Goal: Task Accomplishment & Management: Complete application form

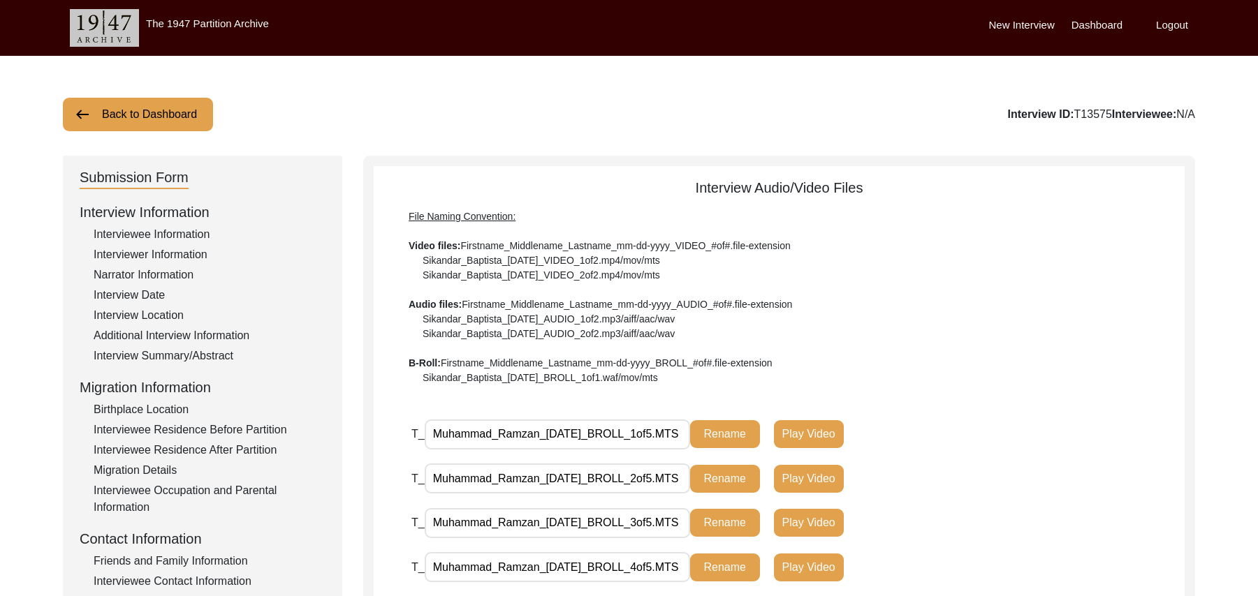
scroll to position [383, 0]
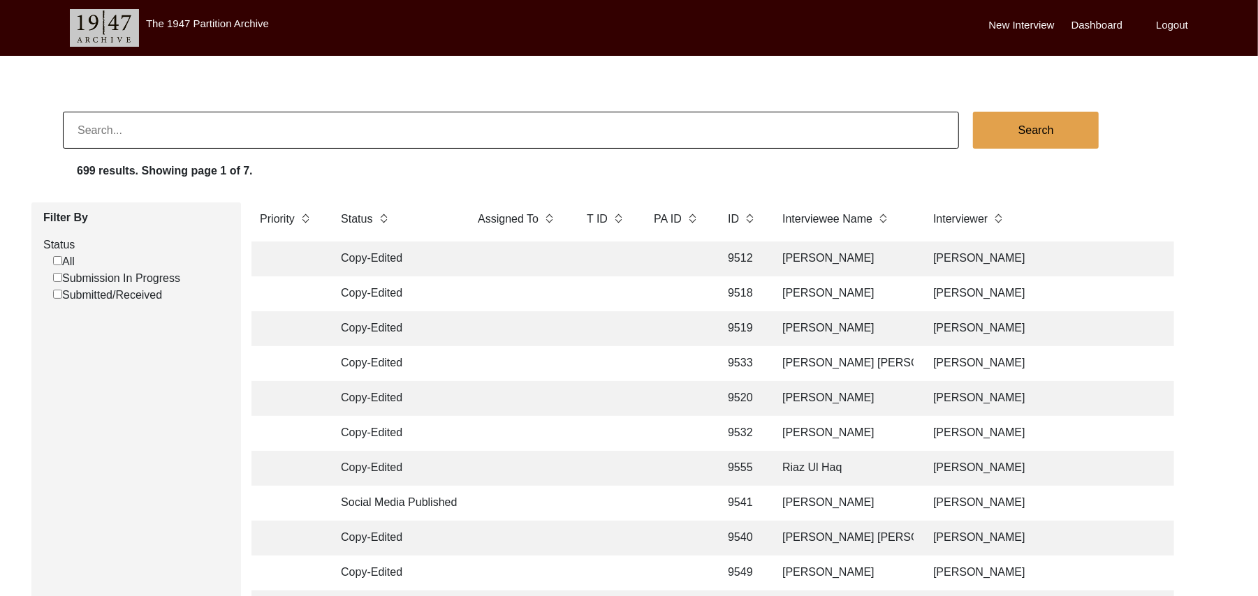
click at [57, 278] on input "Submission In Progress" at bounding box center [57, 277] width 9 height 9
checkbox input "false"
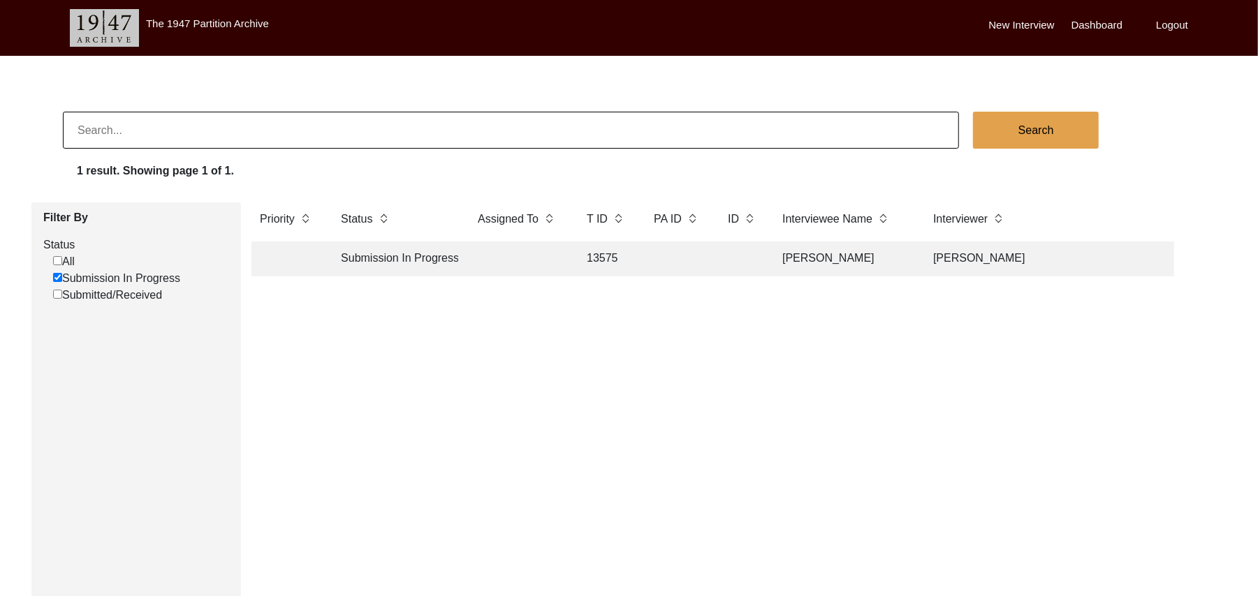
click at [599, 253] on td "13575" at bounding box center [606, 259] width 56 height 35
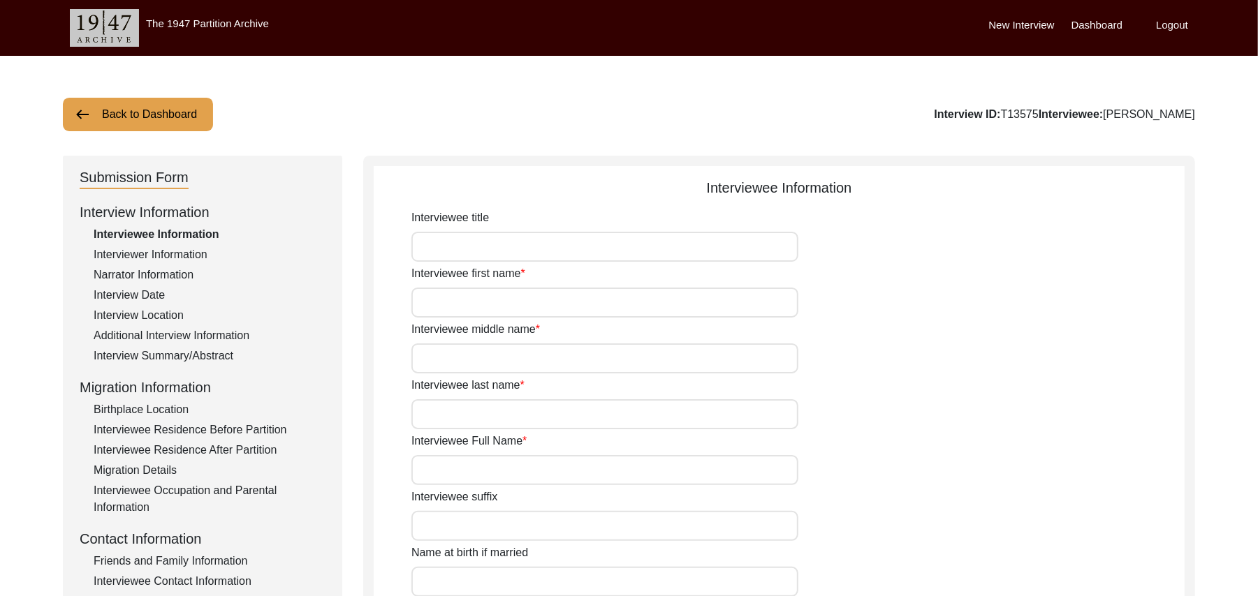
type input "Mr"
type input "[DEMOGRAPHIC_DATA]"
type input "Ramzan"
type input "N/A"
type input "[PERSON_NAME]"
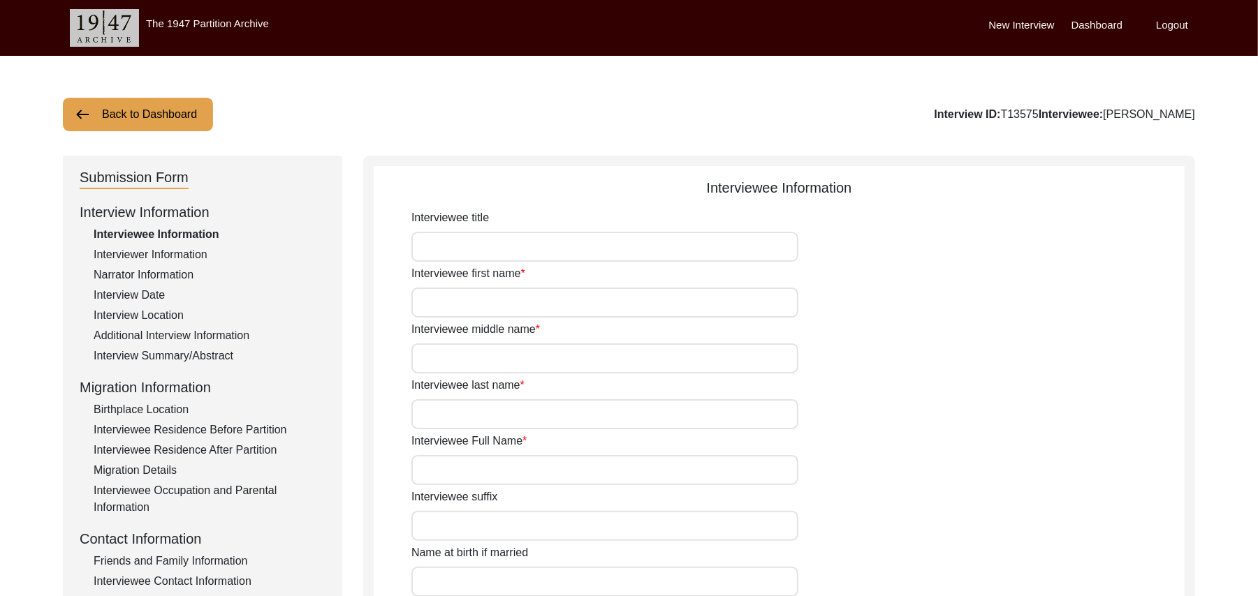
type input "N/A"
type input "[PERSON_NAME]"
type input "1935"
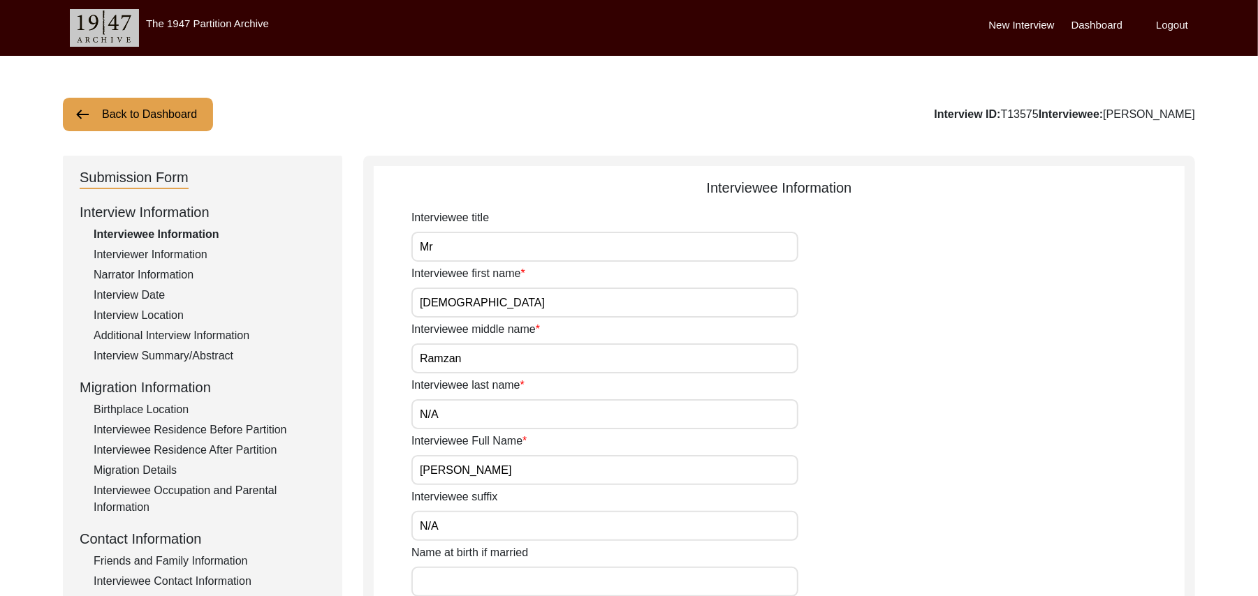
type input "91 Years"
type input "[DEMOGRAPHIC_DATA]"
type input "N/A"
type textarea "N/A"
type input "Punjabi"
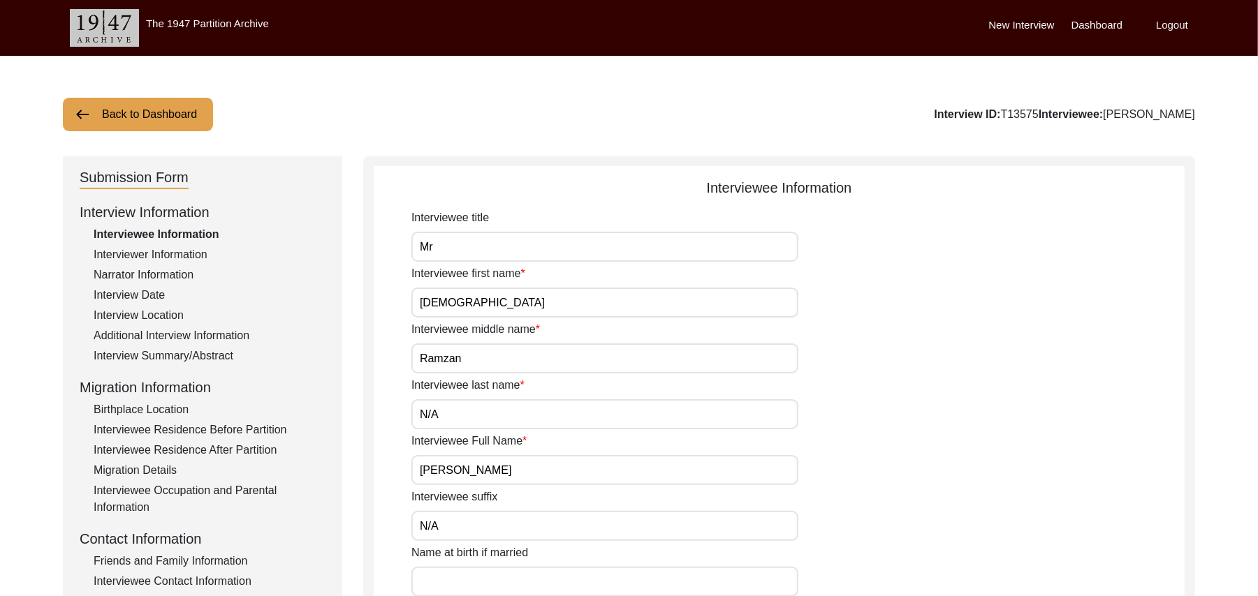
type input "Malwai"
type input "[DEMOGRAPHIC_DATA]"
type input "[PERSON_NAME]"
click at [215, 355] on div "Interview Summary/Abstract" at bounding box center [210, 356] width 232 height 17
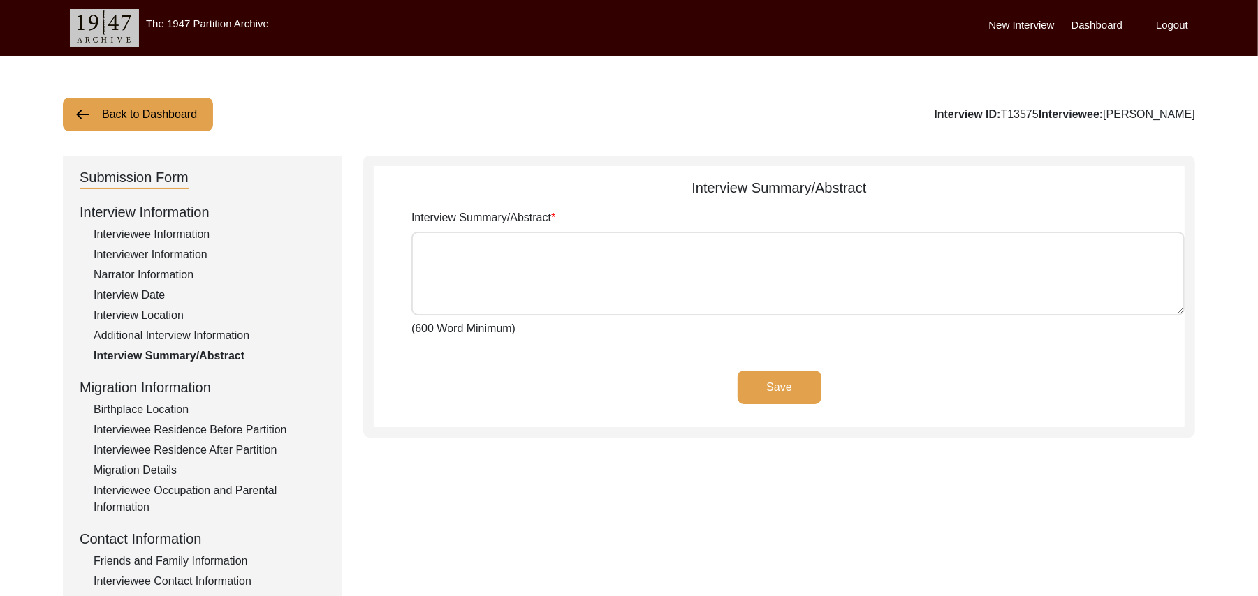
click at [442, 267] on textarea "Interview Summary/Abstract" at bounding box center [797, 274] width 773 height 84
paste textarea "[PERSON_NAME] [PERSON_NAME] [PERSON_NAME] son of [PERSON_NAME], was born in the…"
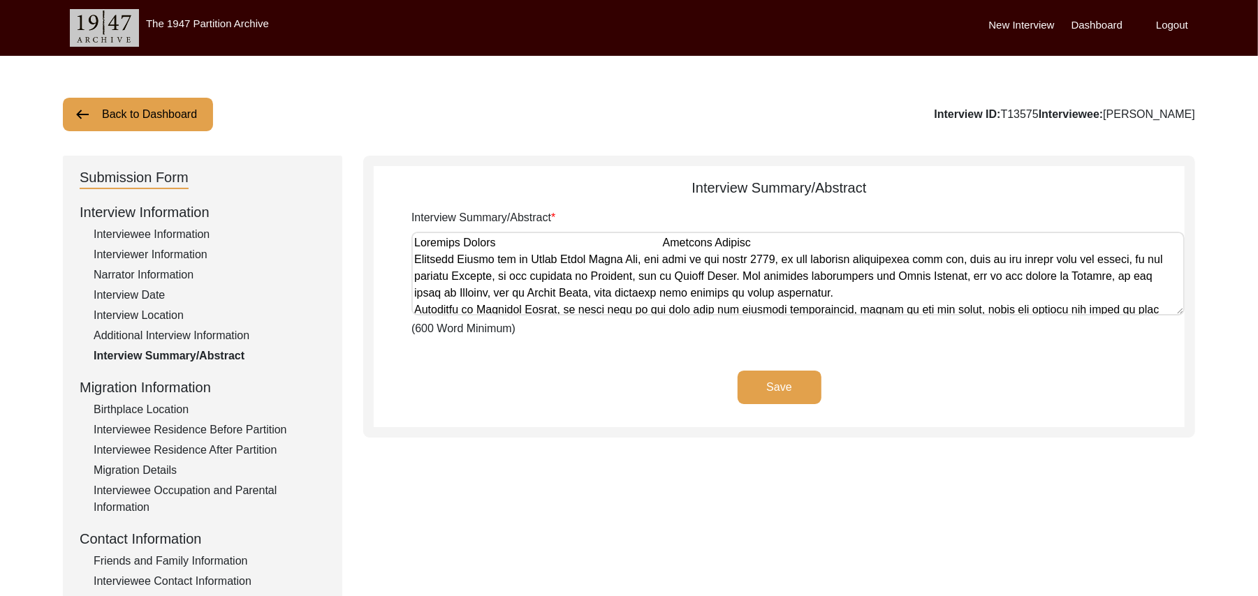
scroll to position [722, 0]
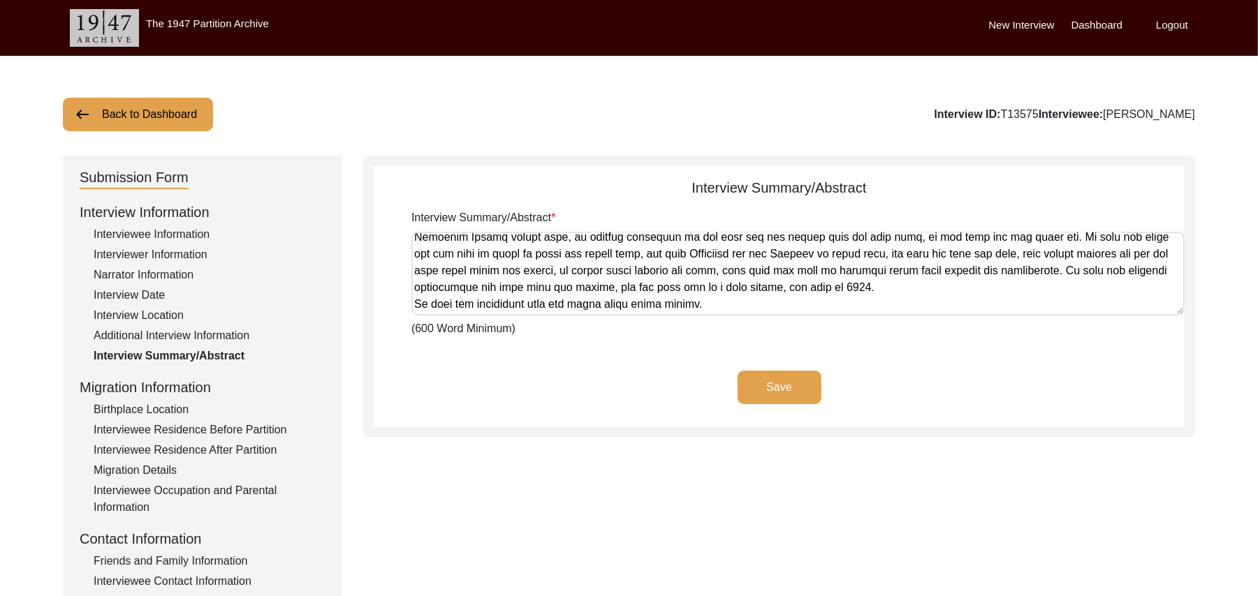
type textarea "[PERSON_NAME] [PERSON_NAME] [PERSON_NAME] son of [PERSON_NAME], was born in the…"
click at [770, 377] on button "Save" at bounding box center [780, 388] width 84 height 34
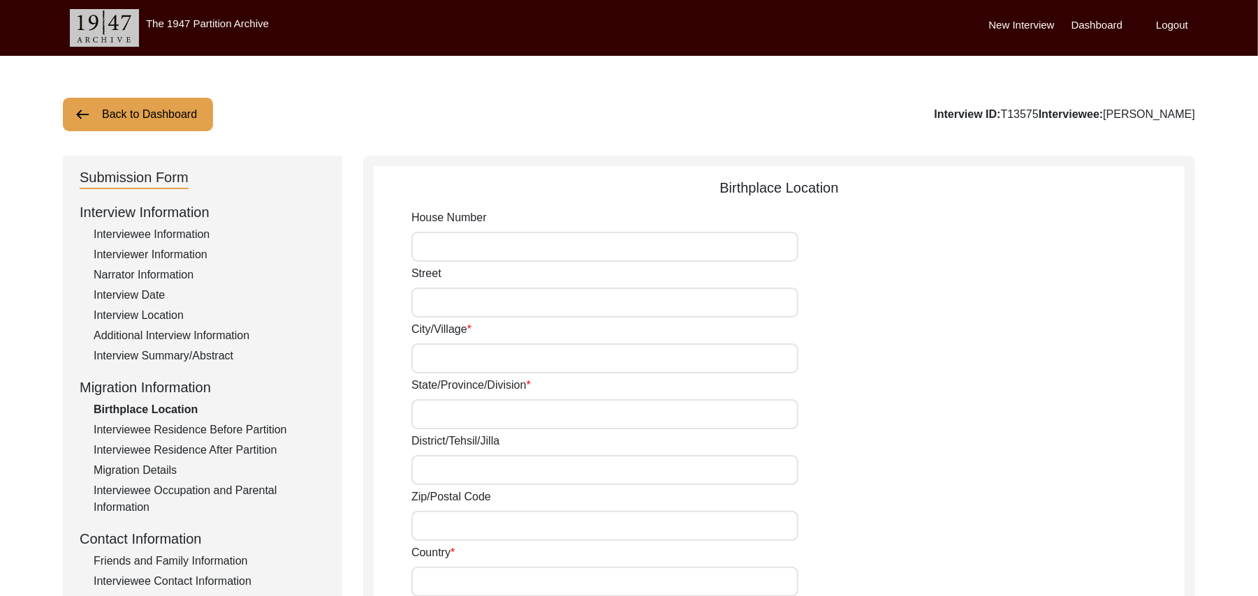
type input "N/A"
type input "Dharaur"
type input "[GEOGRAPHIC_DATA]"
type input "Ludhiana/"
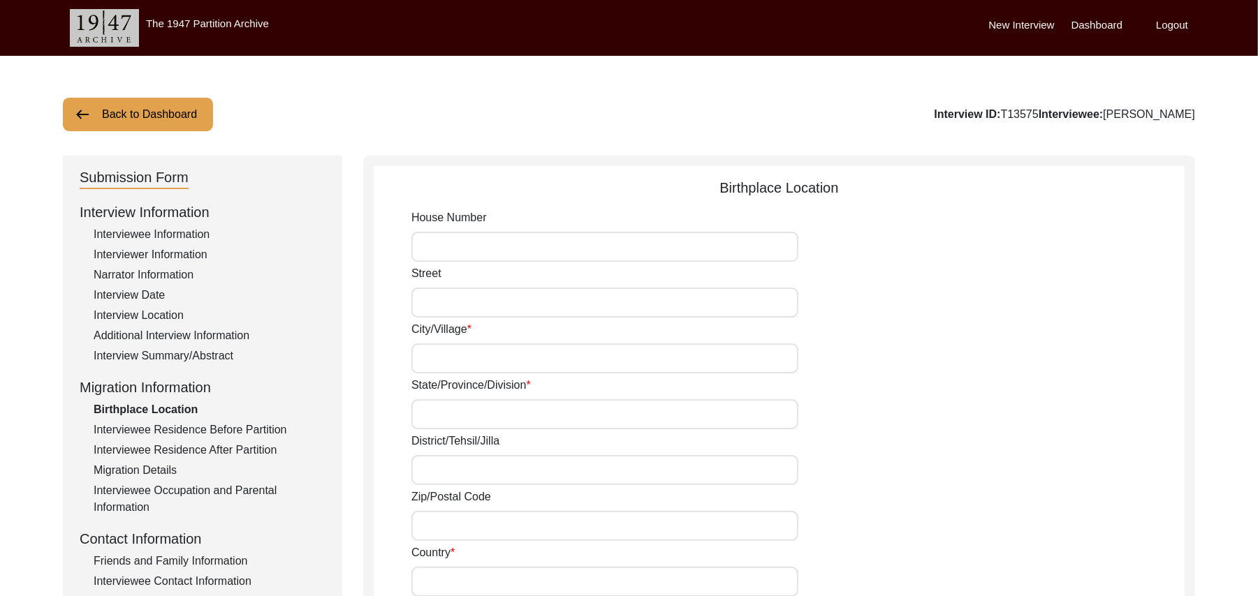
type input "141016"
type input "[GEOGRAPHIC_DATA]"
type input "Dharaur"
type input "Dharaur, [GEOGRAPHIC_DATA], [GEOGRAPHIC_DATA]"
type input "N/A"
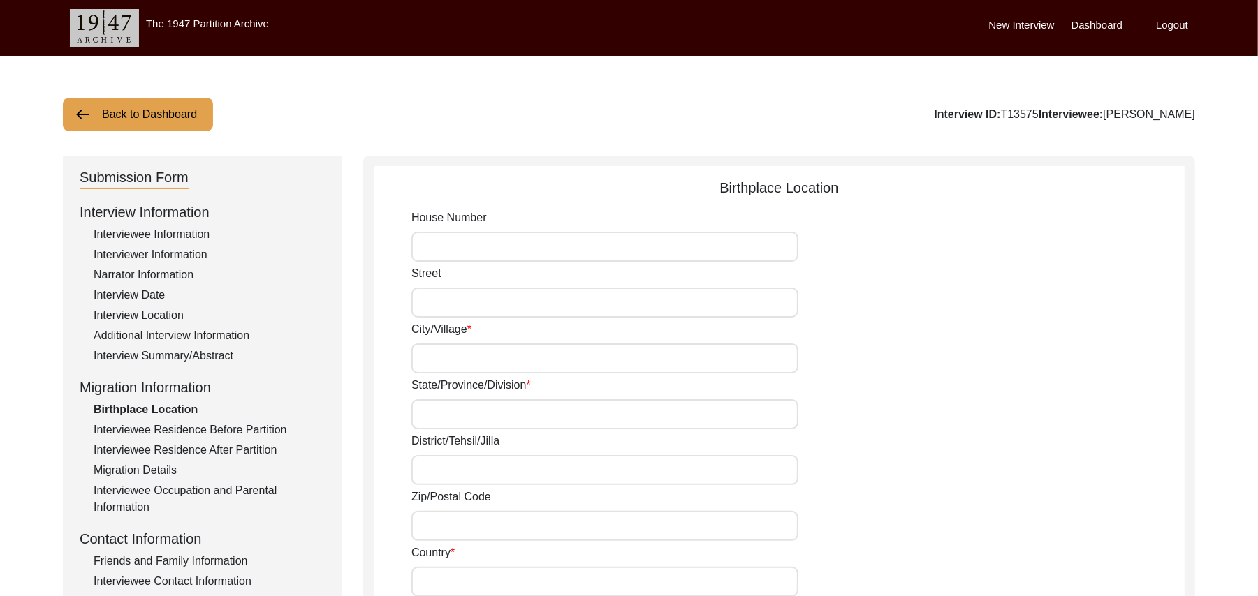
type input "N/A"
click at [1184, 562] on div "Country [GEOGRAPHIC_DATA]" at bounding box center [797, 571] width 773 height 52
click at [182, 112] on button "Back to Dashboard" at bounding box center [138, 115] width 150 height 34
